Goal: Information Seeking & Learning: Check status

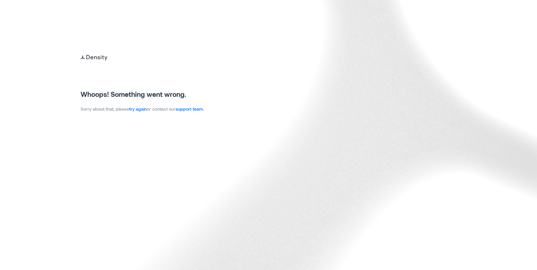
click at [141, 107] on link "try again" at bounding box center [138, 108] width 18 height 5
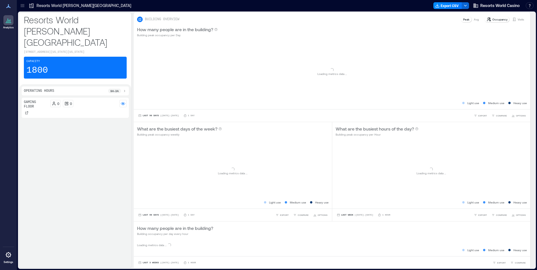
click at [141, 107] on div "Loading... Loading metrics data ... Light use Medium use Heavy use" at bounding box center [332, 75] width 397 height 69
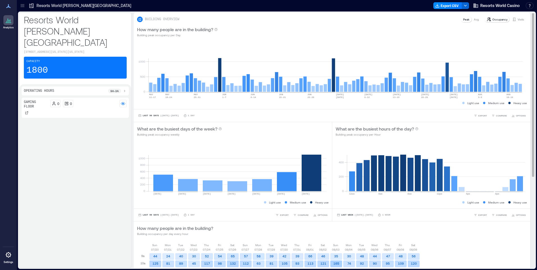
click at [512, 20] on div "Visits" at bounding box center [518, 20] width 17 height 6
